Goal: Task Accomplishment & Management: Complete application form

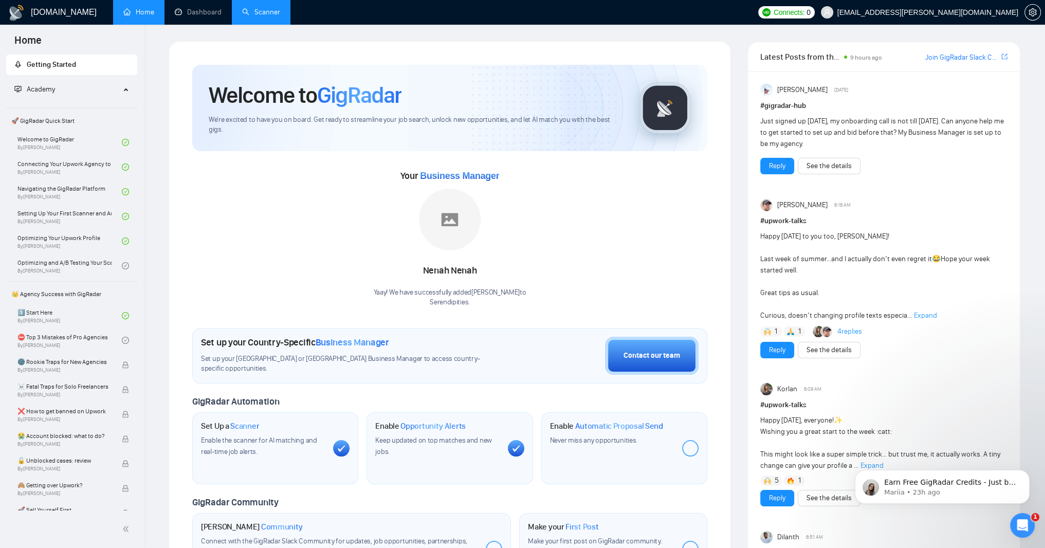
click at [280, 16] on link "Scanner" at bounding box center [261, 12] width 38 height 9
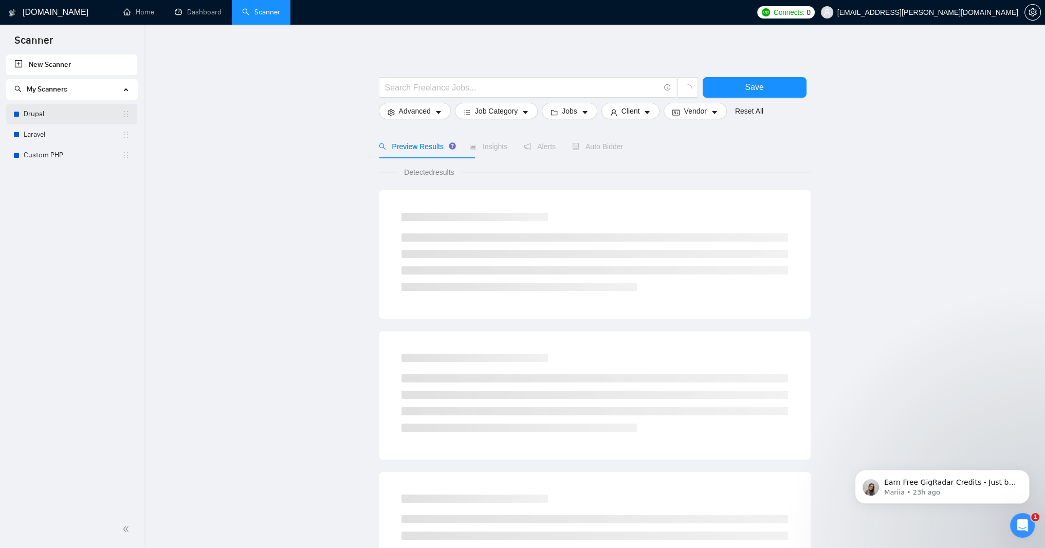
click at [46, 109] on link "Drupal" at bounding box center [73, 114] width 98 height 21
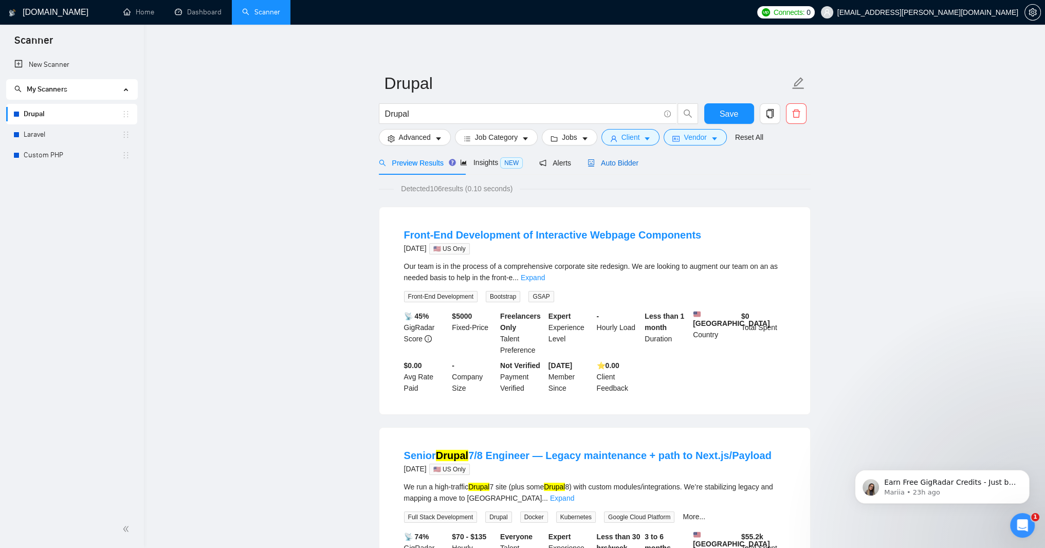
click at [638, 167] on span "Auto Bidder" at bounding box center [613, 163] width 51 height 8
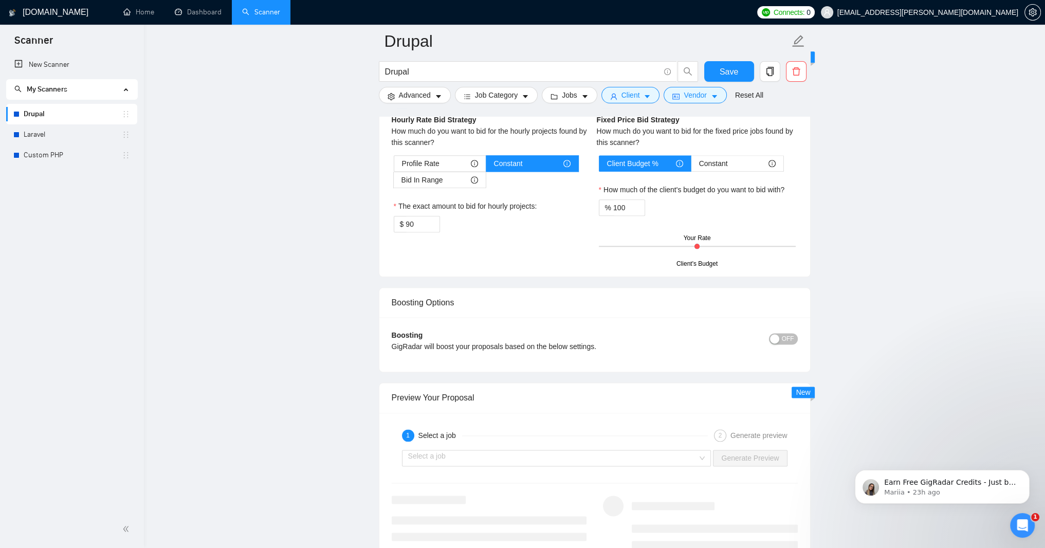
scroll to position [1665, 0]
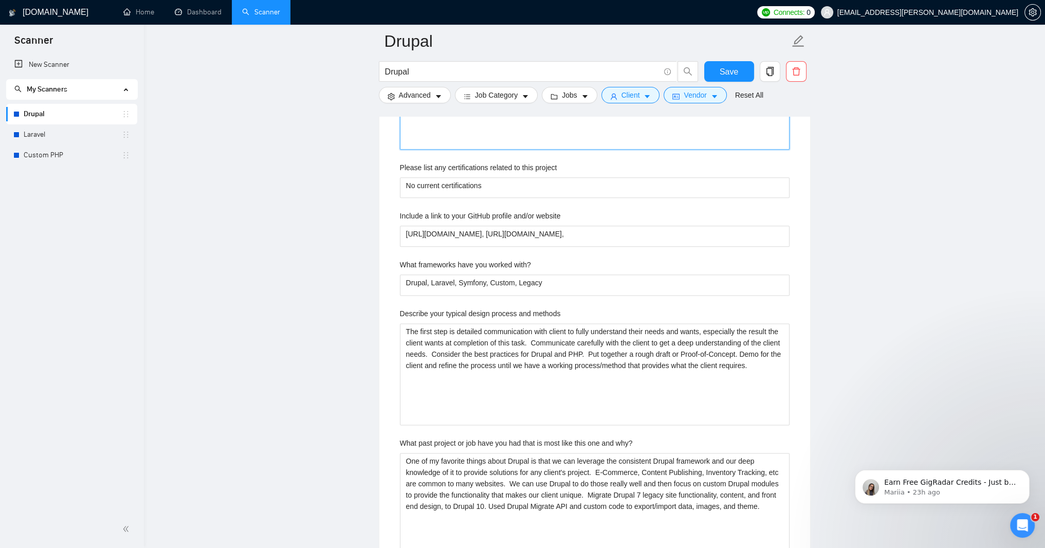
click at [426, 150] on projects "We have over 20 years experience working with Drupal. We routinely use the Migr…" at bounding box center [595, 90] width 390 height 118
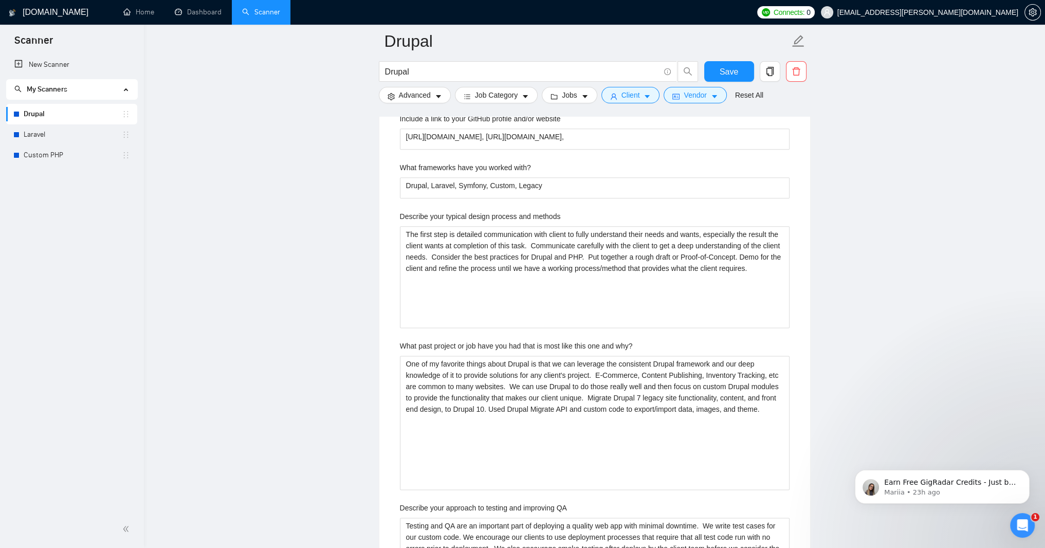
paste projects ""With over 20 years of Drupal expertise, we utilize the Migration API and custo…"
type projects ""With over 20 years of Drupal expertise, we utilize the Migration API and custo…"
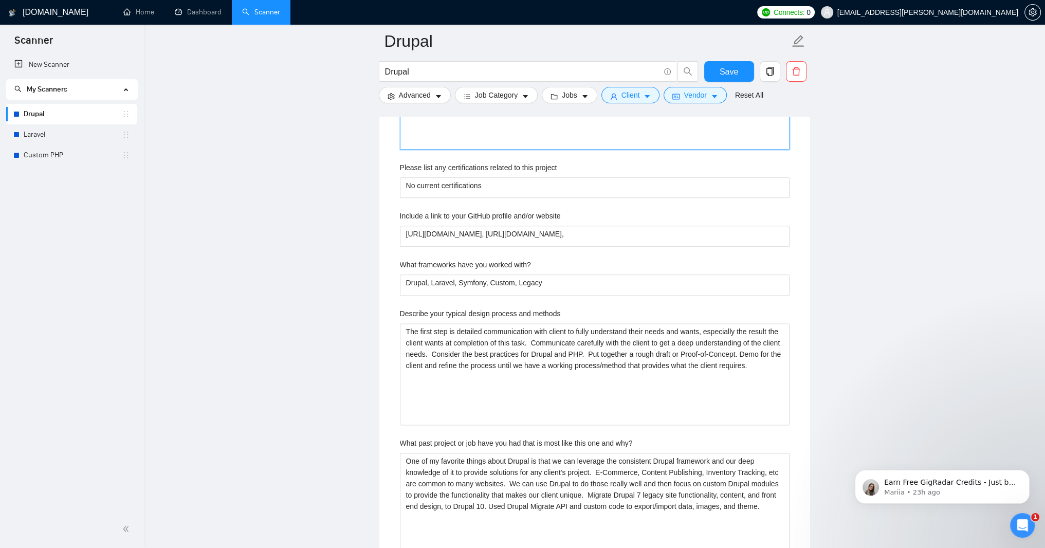
type projects ""With over 20 years of Drupal expertise, we utilize the Migration API and custo…"
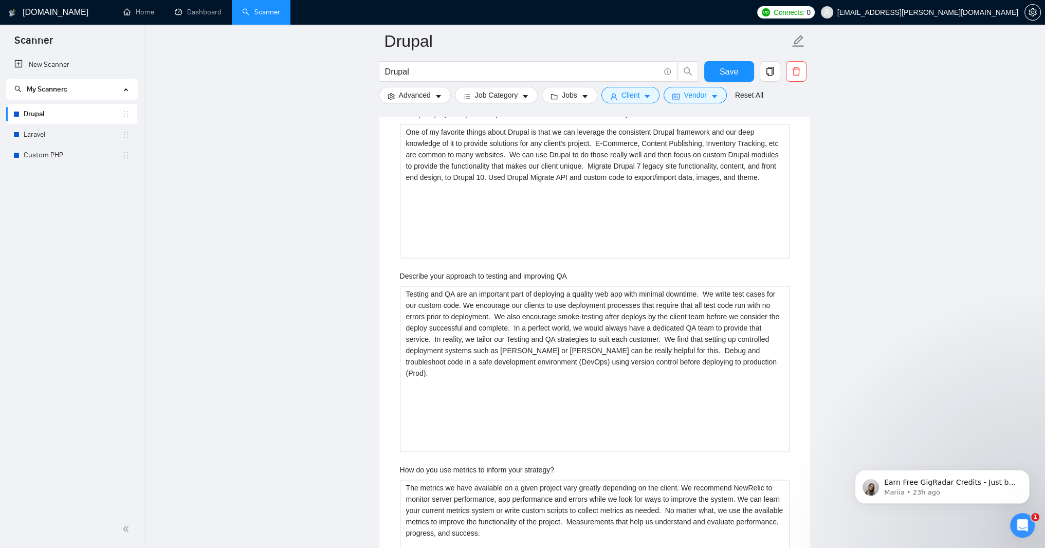
scroll to position [2036, 0]
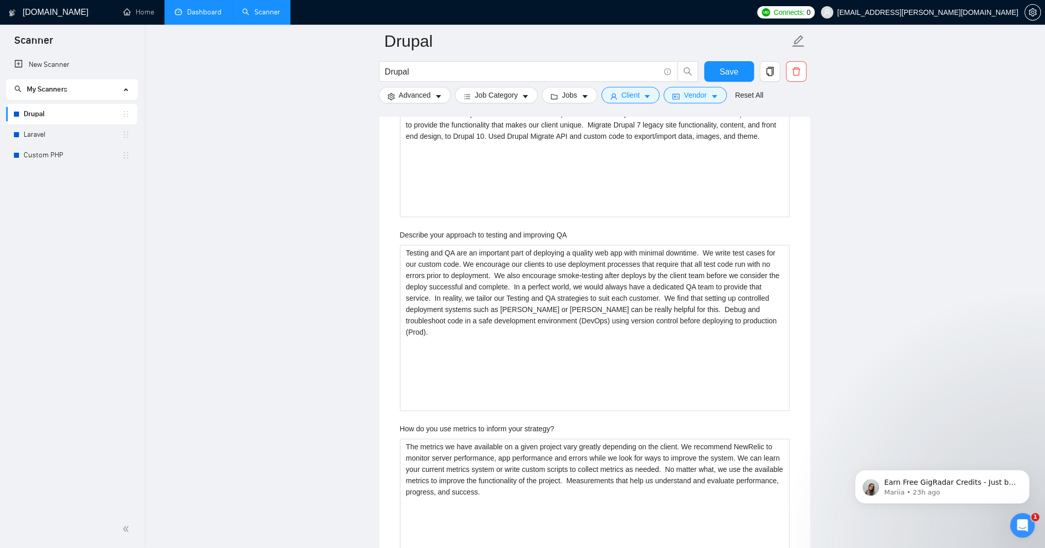
type projects "With over 20 years of Drupal expertise, we utilize the Migration API and custom…"
click at [452, 56] on methods "The first step is detailed communication with client to fully understand their …" at bounding box center [595, 4] width 390 height 102
paste methods ""The first step is thorough communication with the client to fully understand t…"
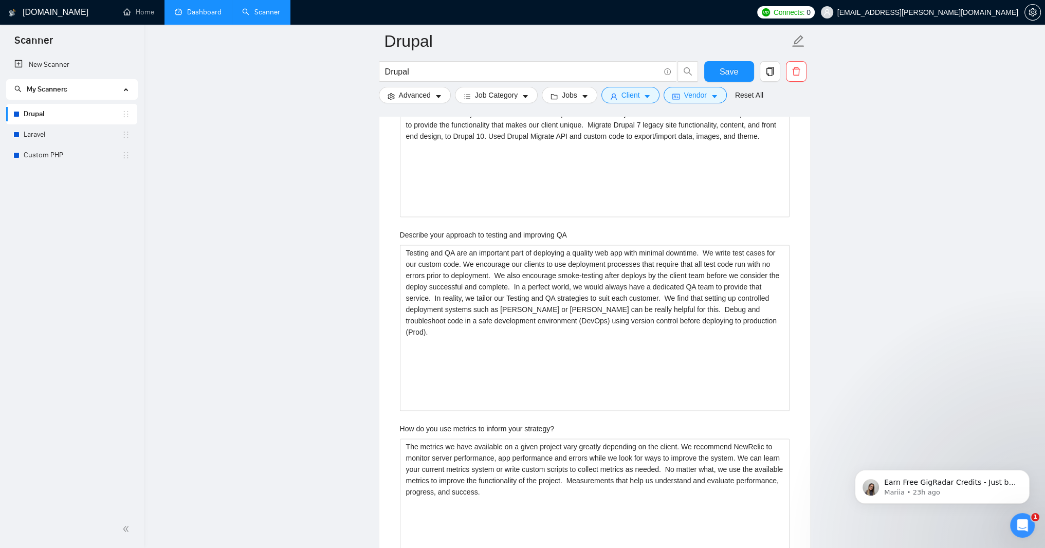
type methods ""The first step is thorough communication with the client to fully understand t…"
click at [491, 56] on methods ""The first step is thorough communication with the client to fully understand t…" at bounding box center [595, 4] width 390 height 102
paste methods
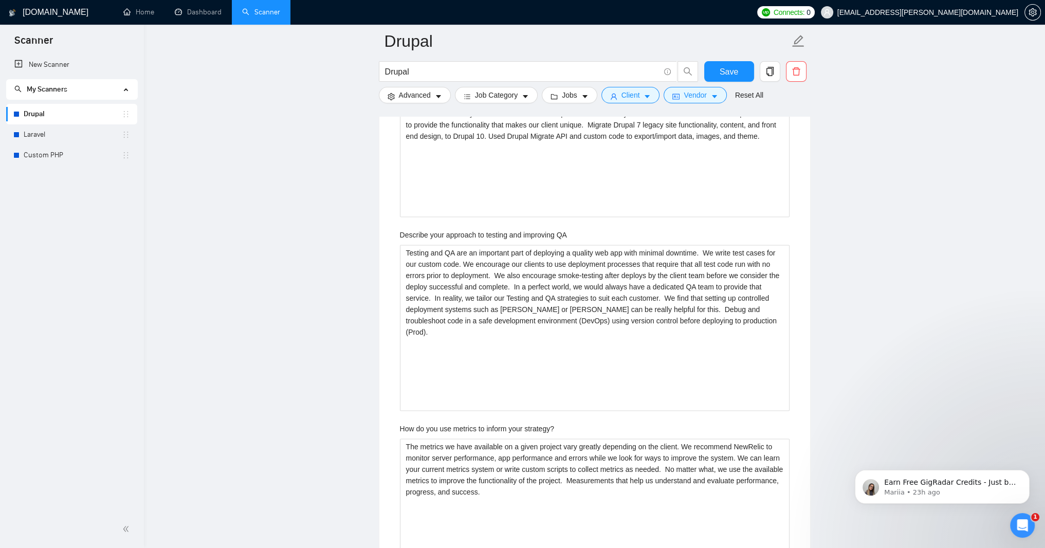
type methods ""The first step is thorough communication with the client to fully understand t…"
type methods "The first step is thorough communication with the client to fully understand th…"
click at [471, 217] on why\? "One of my favorite things about Drupal is that we can leverage the consistent D…" at bounding box center [595, 150] width 390 height 134
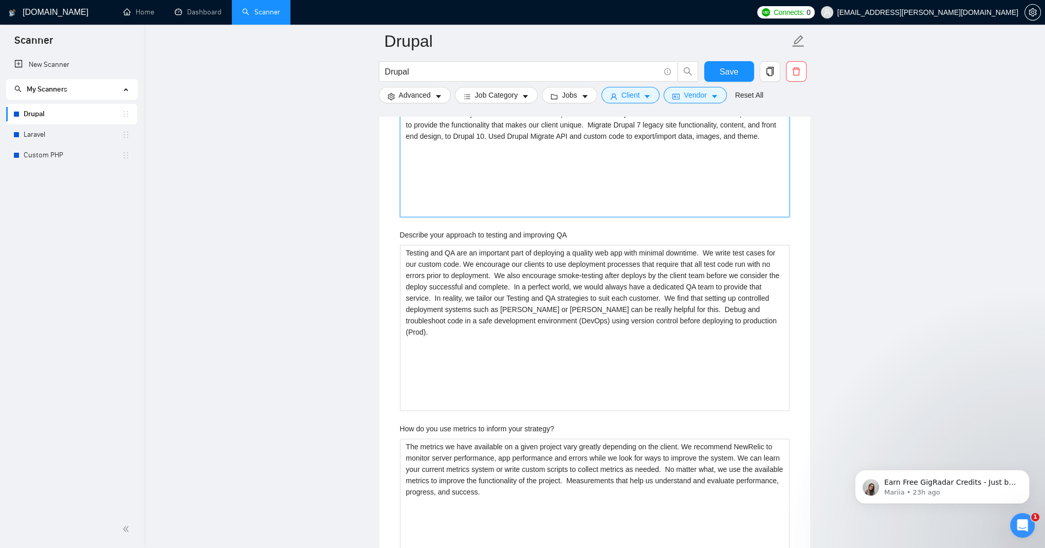
click at [471, 217] on why\? "One of my favorite things about Drupal is that we can leverage the consistent D…" at bounding box center [595, 150] width 390 height 134
paste why\? ""Leveraging Drupal’s robust framework and our extensive expertise, we deliver t…"
type why\? ""Leveraging Drupal’s robust framework and our extensive expertise, we deliver t…"
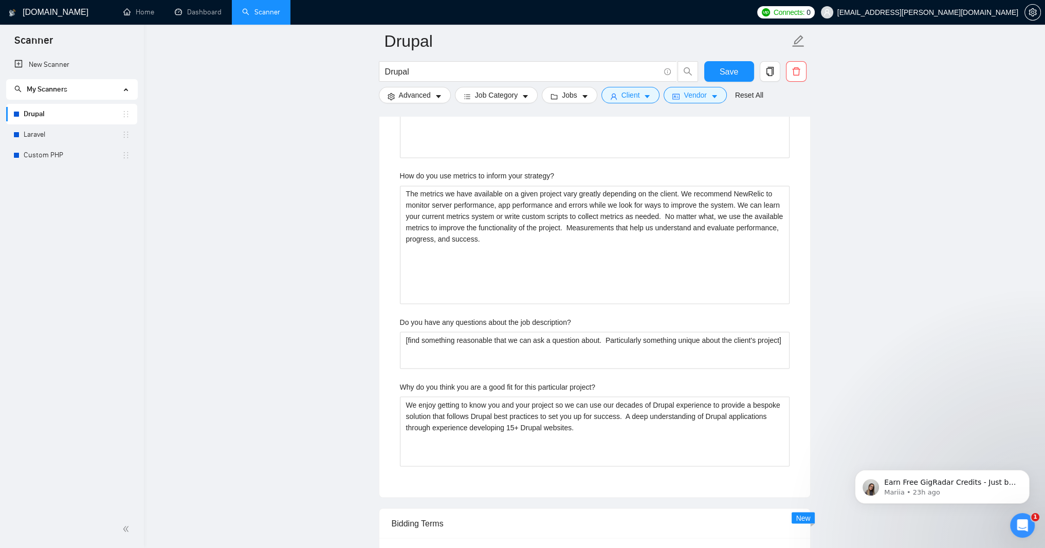
scroll to position [2344, 0]
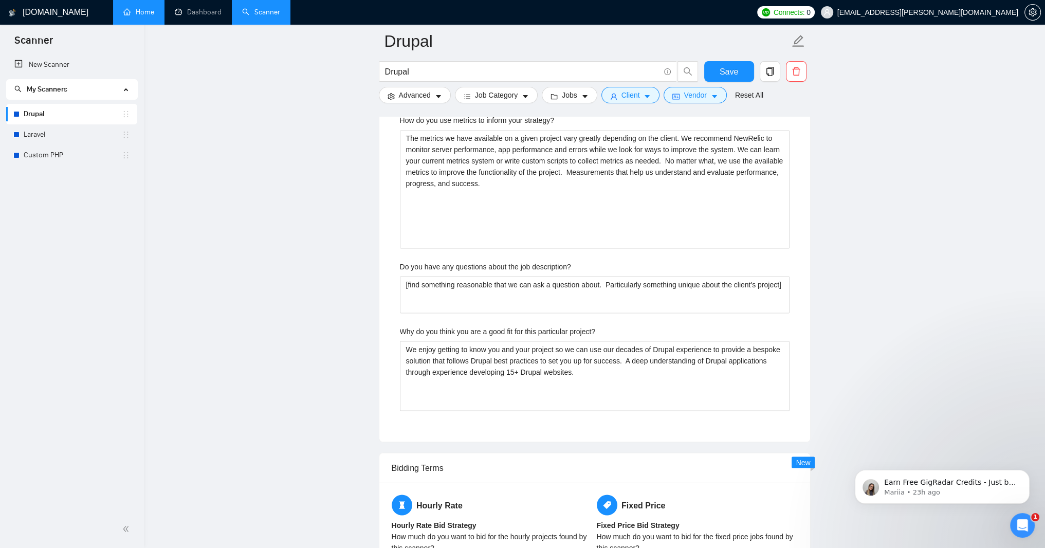
type why\? "Leveraging Drupal’s robust framework and our extensive expertise, we deliver ta…"
click at [454, 103] on QA "Testing and QA are an important part of deploying a quality web app with minima…" at bounding box center [595, 19] width 390 height 167
paste QA ""Testing and QA are critical for deploying high-quality web applications with m…"
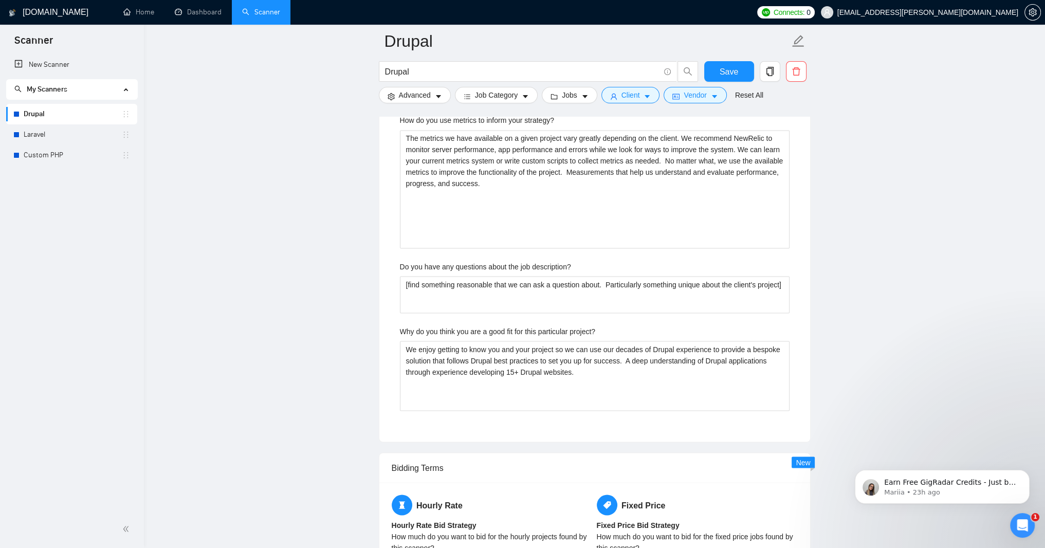
type QA ""Testing and QA are critical for deploying high-quality web applications with m…"
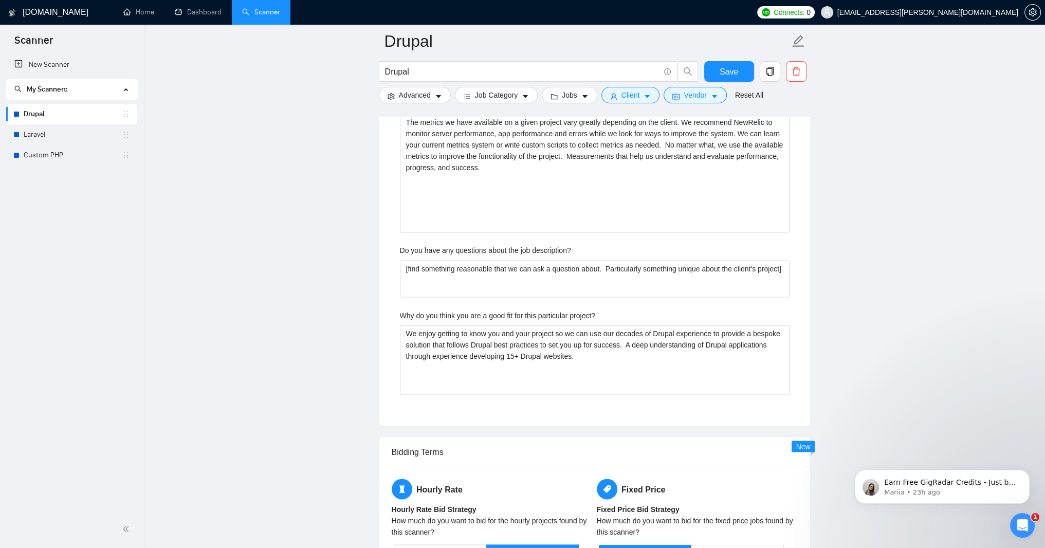
type QA ""Testing and QA are critical for deploying high-quality web applications with m…"
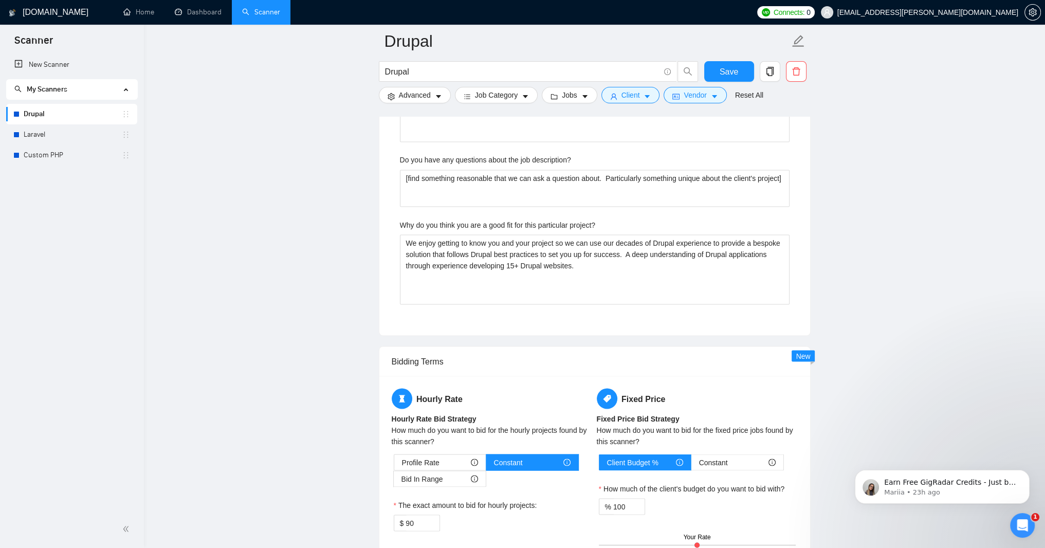
scroll to position [2529, 0]
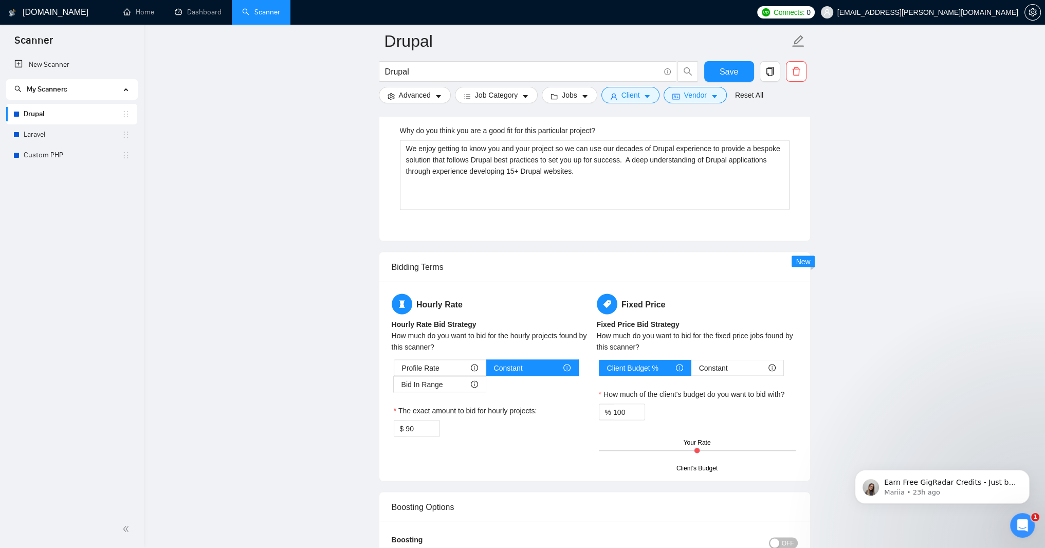
type QA "Testing and QA are critical for deploying high-quality web applications with mi…"
paste strategy\? ""The metrics available for a project vary depending on the client. We recommend…"
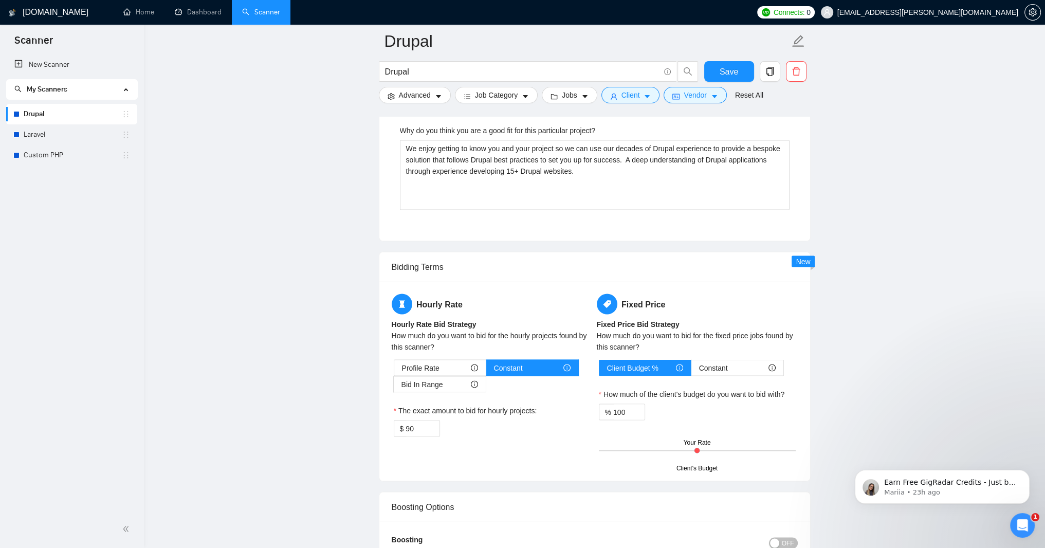
type strategy\? ""The metrics available for a project vary depending on the client. We recommend…"
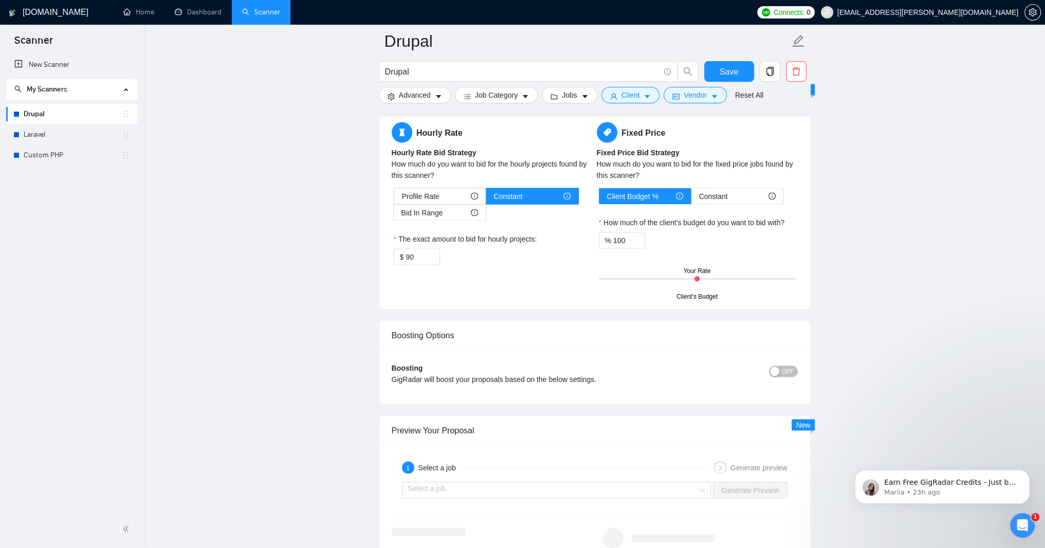
scroll to position [2714, 0]
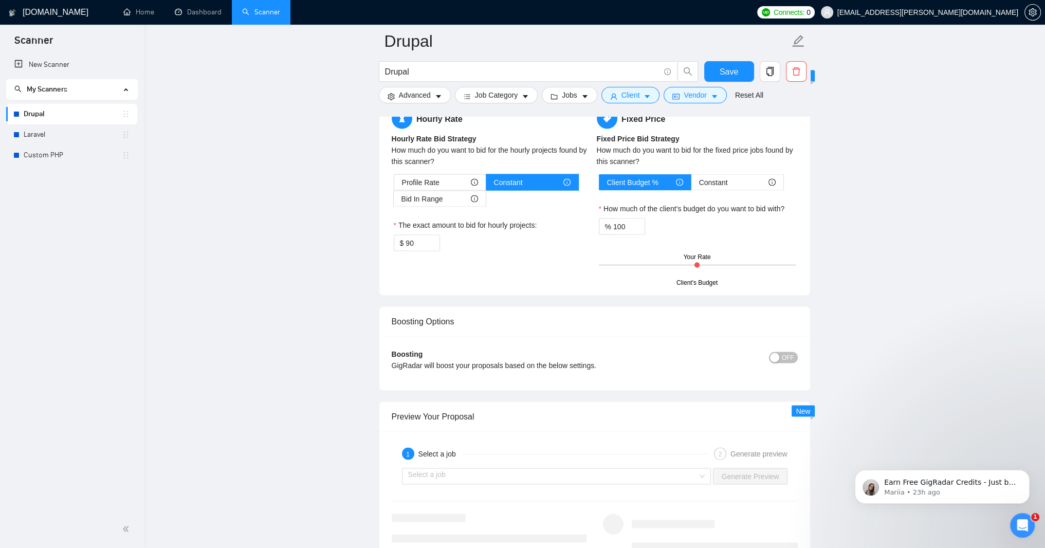
type strategy\? "The metrics available for a project vary depending on the client. We recommend …"
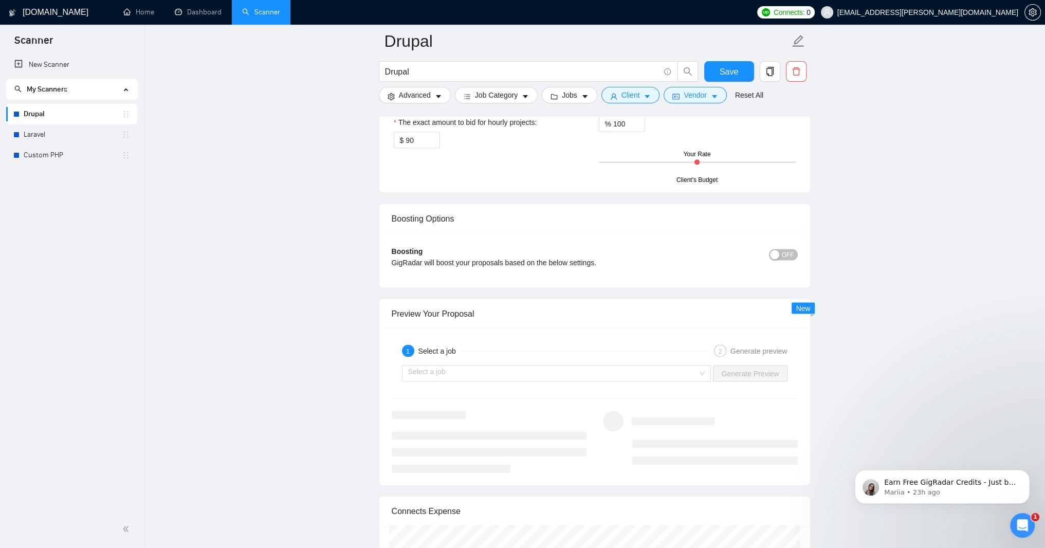
scroll to position [2776, 0]
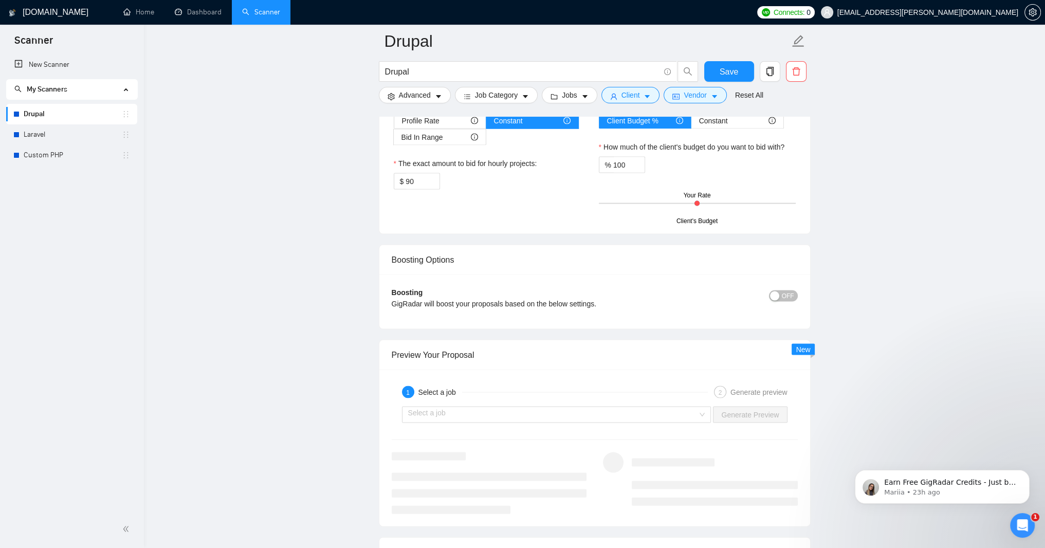
paste project\? "take pride in understanding you and your project to deliver a tailored solution…"
type project\? "We take pride in understanding you and your project to deliver a tailored solut…"
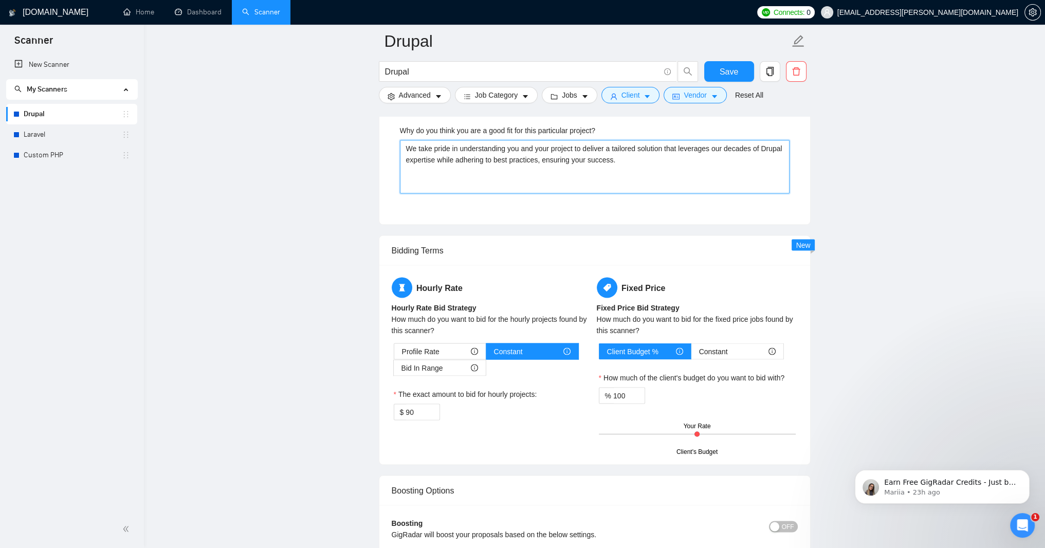
type project\? "We take pride in understanding you and your project to deliver a tailored solut…"
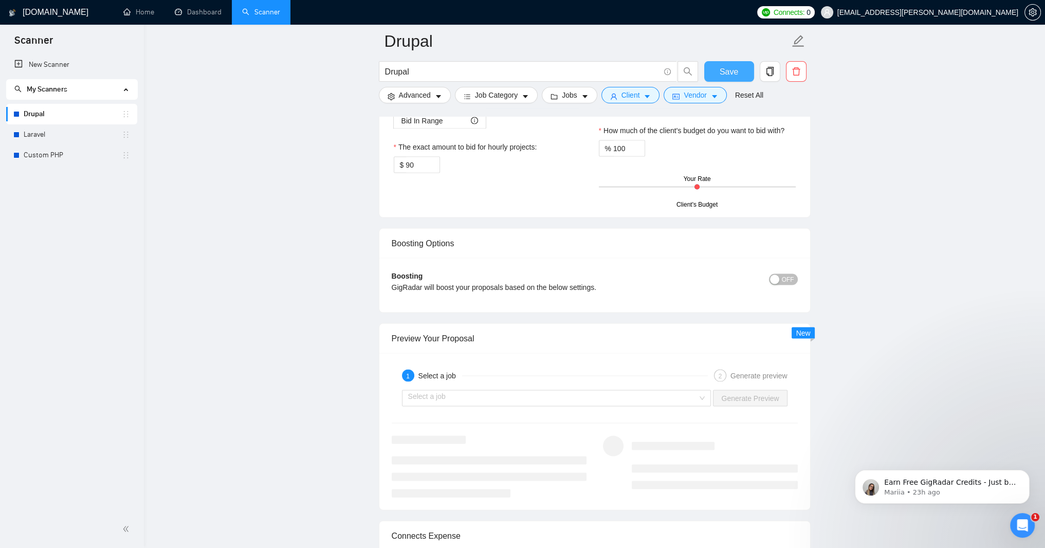
click at [732, 76] on span "Save" at bounding box center [729, 71] width 19 height 13
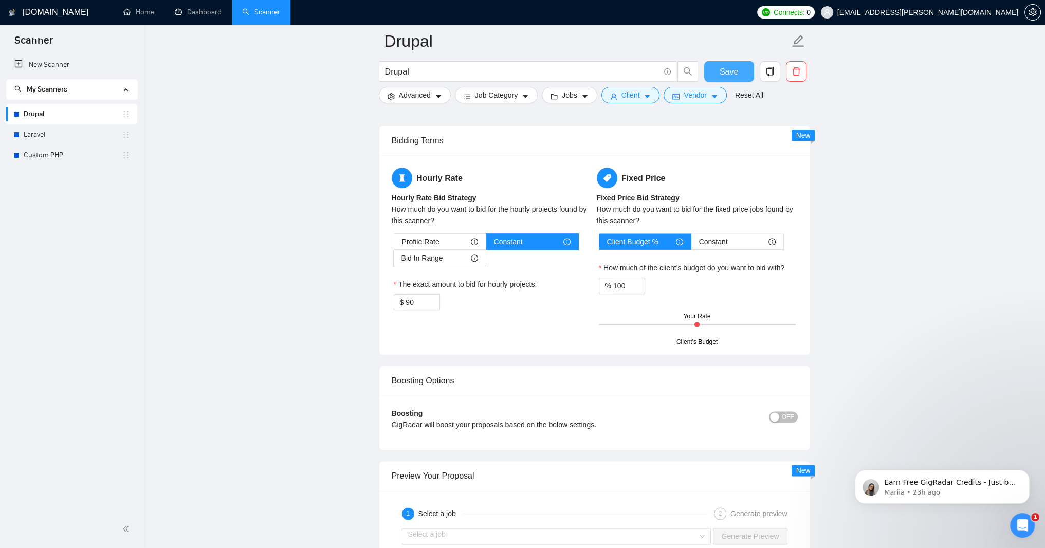
scroll to position [1535, 0]
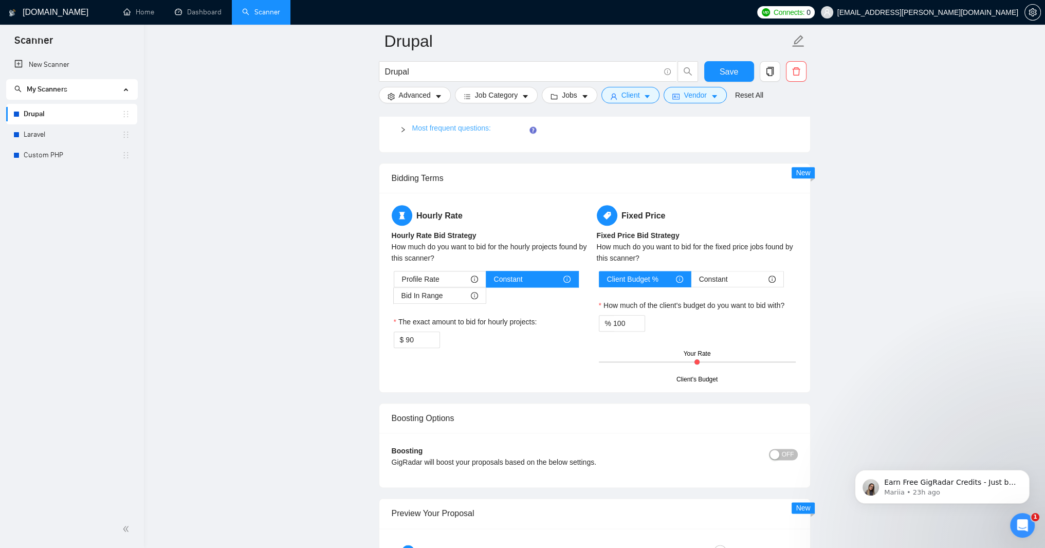
click at [466, 132] on link "Most frequent questions:" at bounding box center [451, 128] width 79 height 8
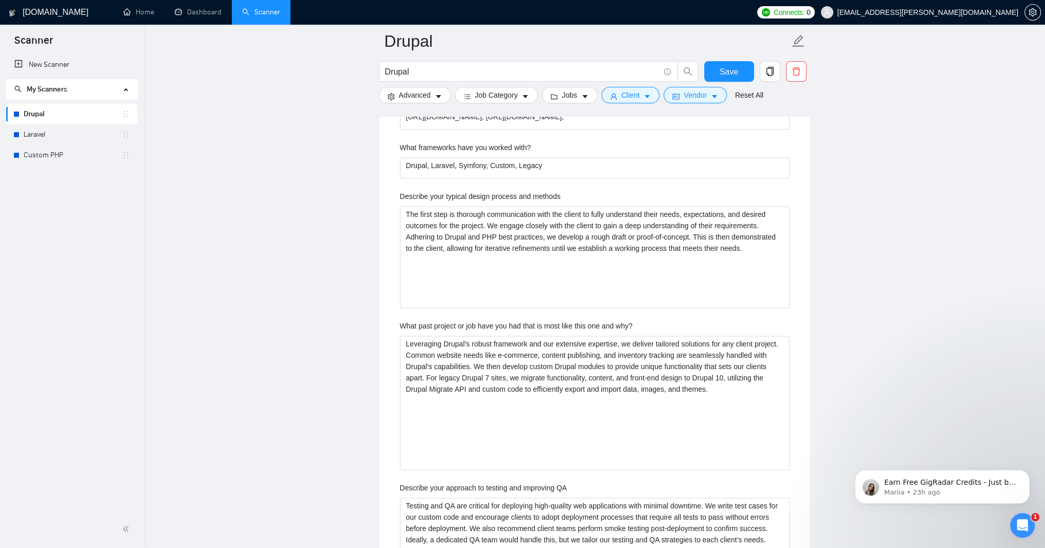
scroll to position [1782, 0]
paste projects "e have over 20 years experience working with Drupal. We routinely use the Migra…"
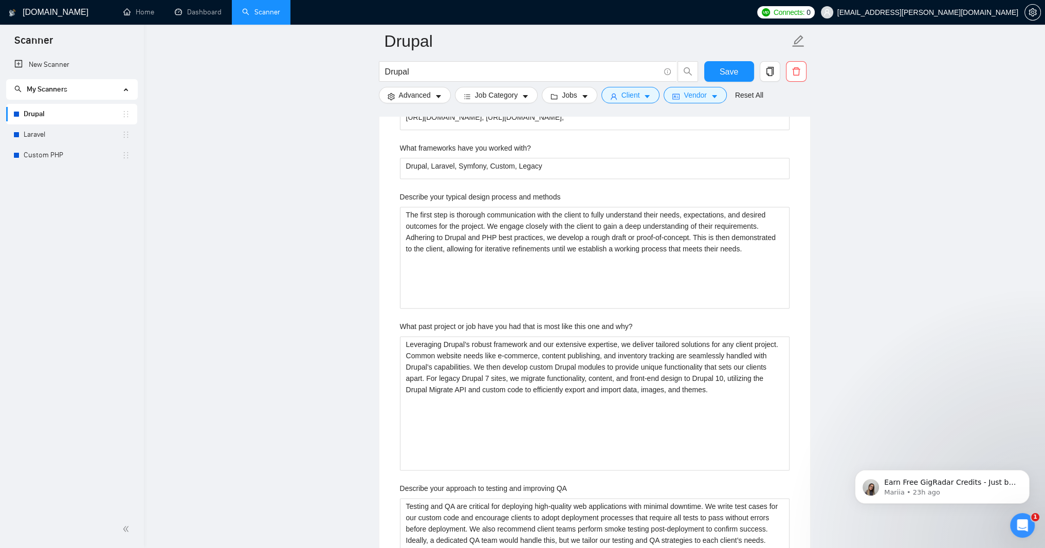
type projects "We have over 20 years experience working with Drupal. We routinely use the Migr…"
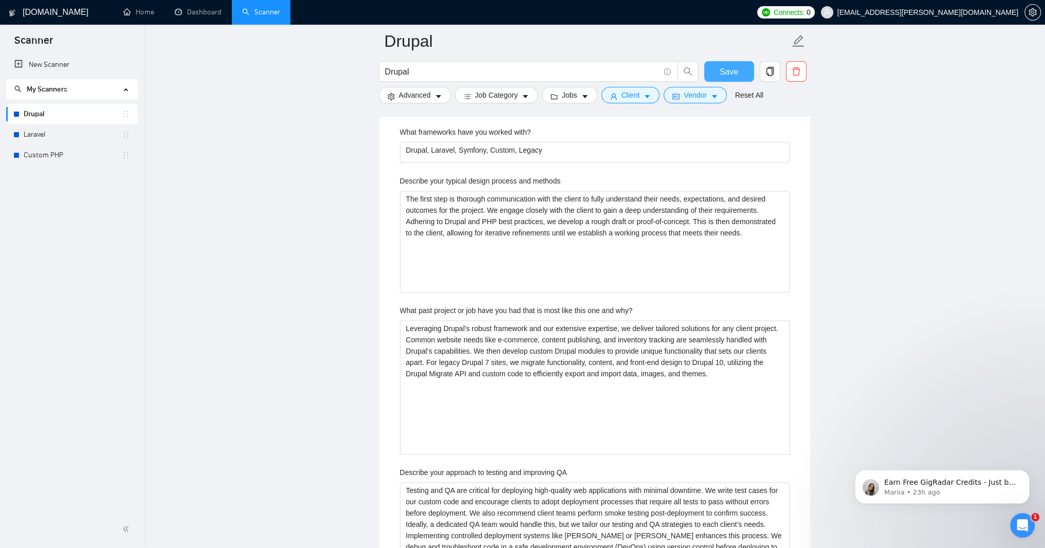
type projects "We have over 20 years experience working with Drupal. We routinely use the Migr…"
click at [728, 67] on span "Save" at bounding box center [729, 71] width 19 height 13
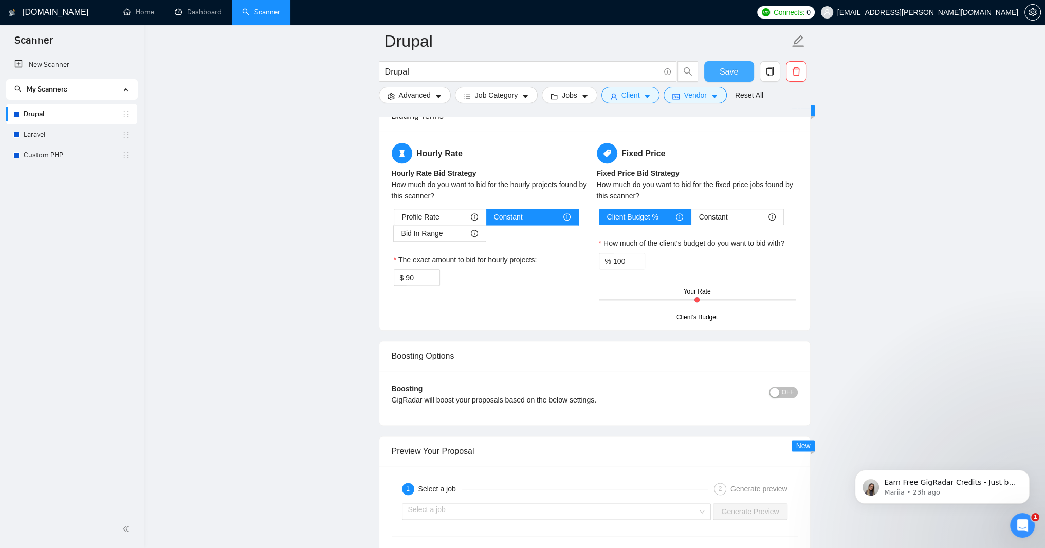
scroll to position [1597, 0]
click at [491, 70] on link "Most frequent questions:" at bounding box center [451, 66] width 79 height 8
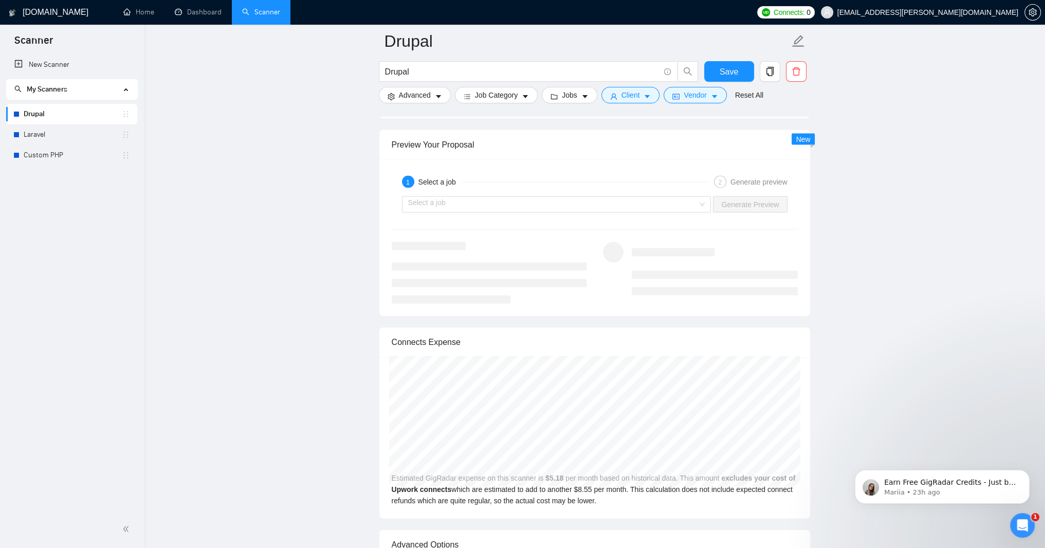
scroll to position [2954, 0]
